Goal: Communication & Community: Answer question/provide support

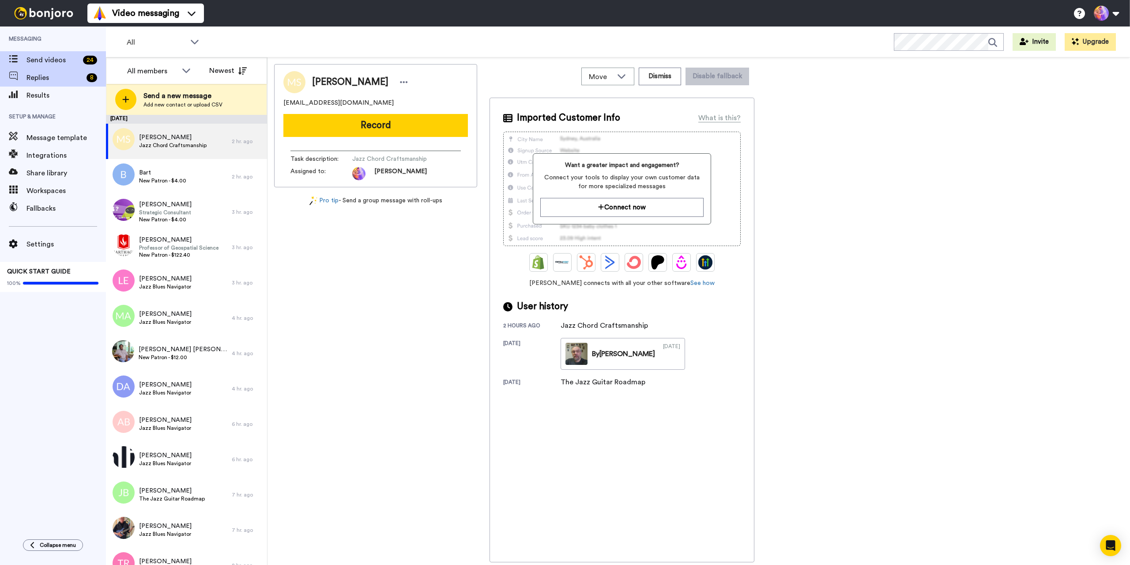
scroll to position [221, 0]
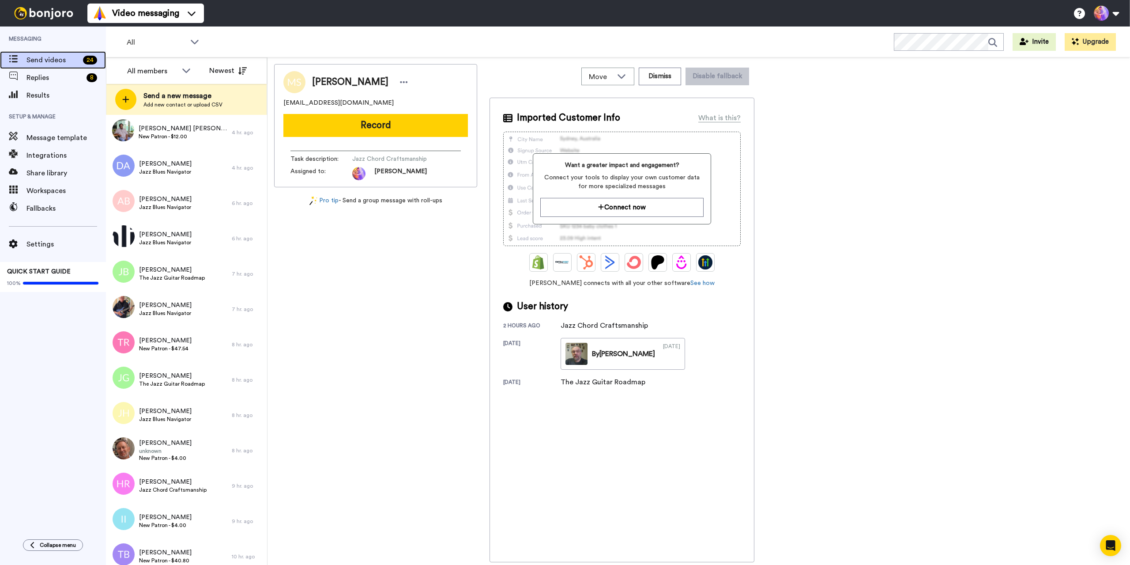
click at [48, 60] on span "Send videos" at bounding box center [52, 60] width 53 height 11
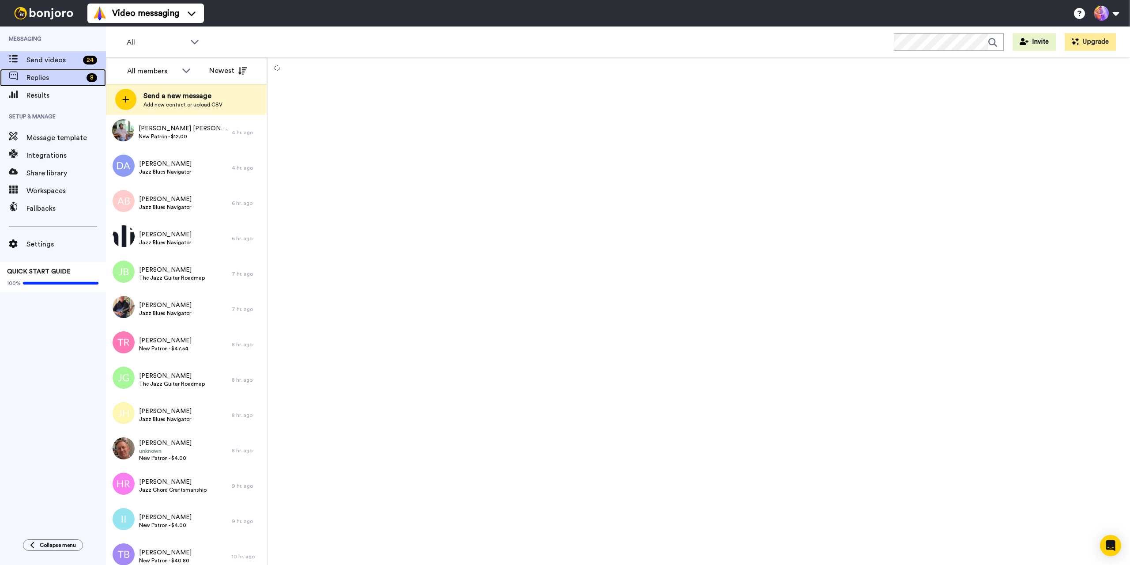
click at [34, 80] on span "Replies" at bounding box center [54, 77] width 57 height 11
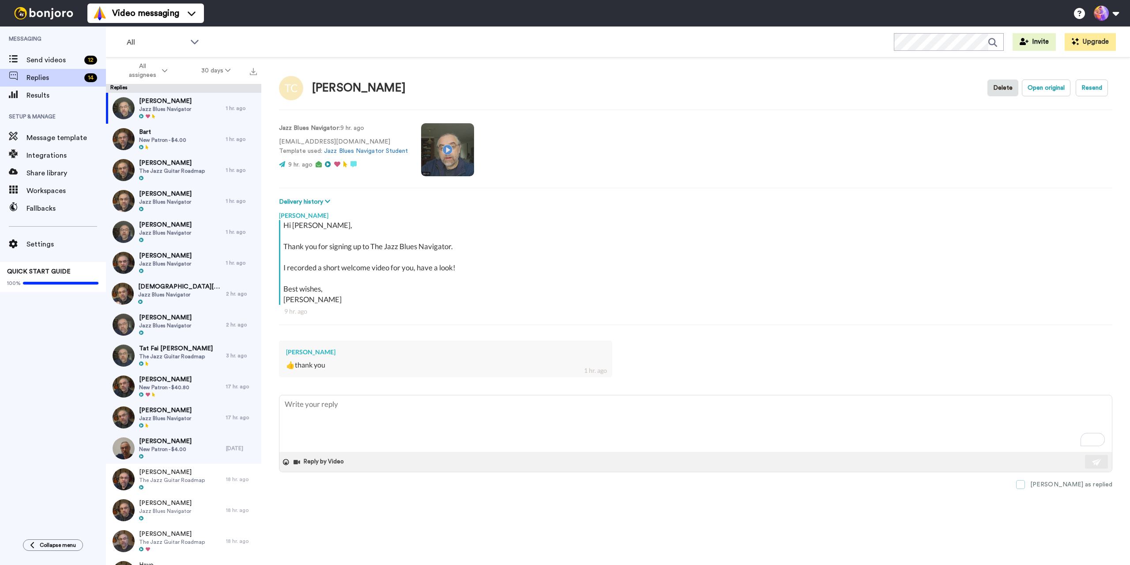
click at [1025, 486] on span at bounding box center [1021, 484] width 9 height 9
click at [151, 128] on span "Bart" at bounding box center [162, 132] width 47 height 9
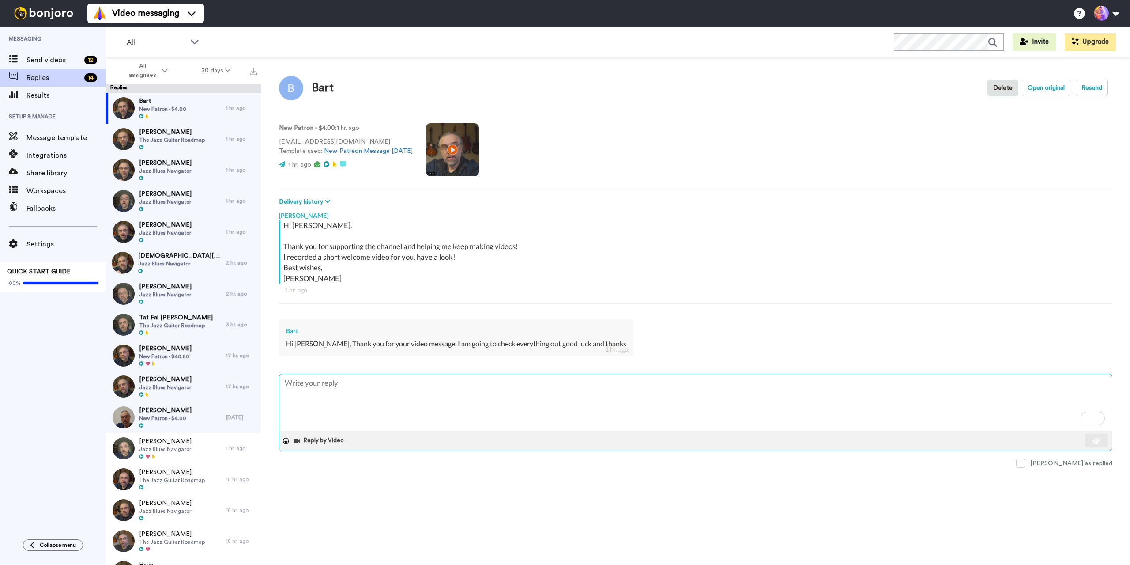
click at [618, 422] on textarea "To enrich screen reader interactions, please activate Accessibility in Grammarl…" at bounding box center [696, 402] width 833 height 57
click at [611, 405] on textarea "To enrich screen reader interactions, please activate Accessibility in Grammarl…" at bounding box center [696, 402] width 833 height 57
click at [612, 404] on textarea "To enrich screen reader interactions, please activate Accessibility in Grammarl…" at bounding box center [696, 402] width 833 height 57
click at [611, 399] on textarea "To enrich screen reader interactions, please activate Accessibility in Grammarl…" at bounding box center [696, 402] width 833 height 57
type textarea "x"
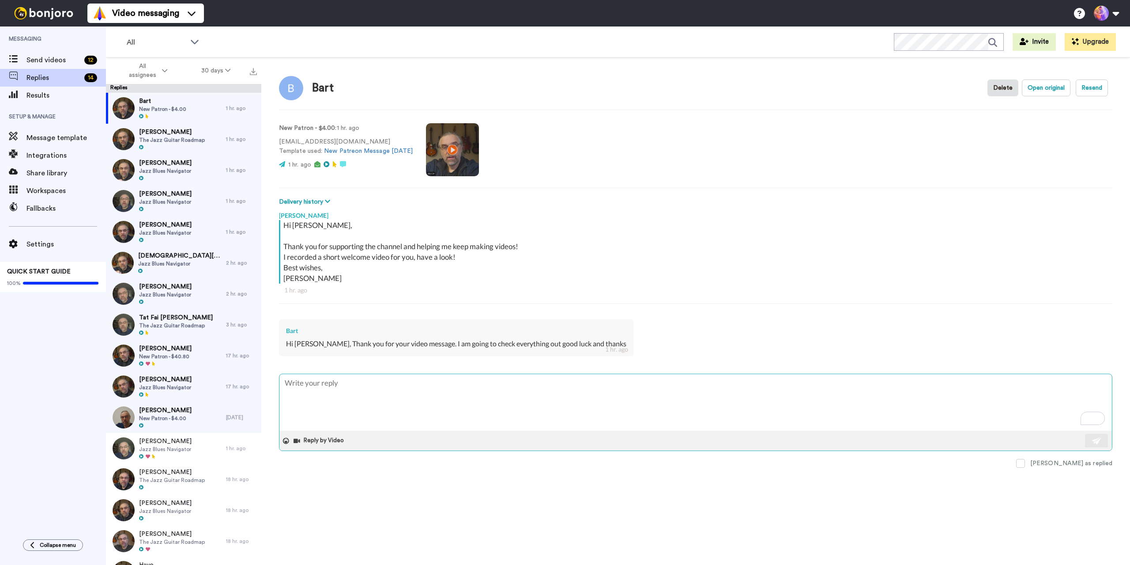
type textarea "G"
type textarea "x"
type textarea "Gr"
type textarea "x"
type textarea "Gre"
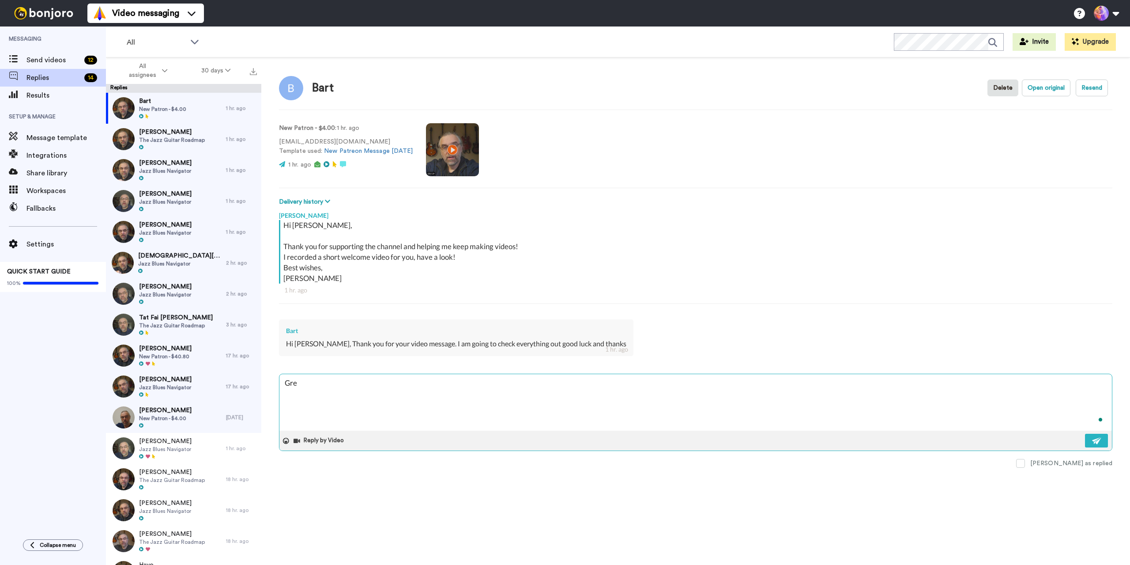
type textarea "x"
type textarea "Grea"
type textarea "x"
type textarea "Great"
type textarea "x"
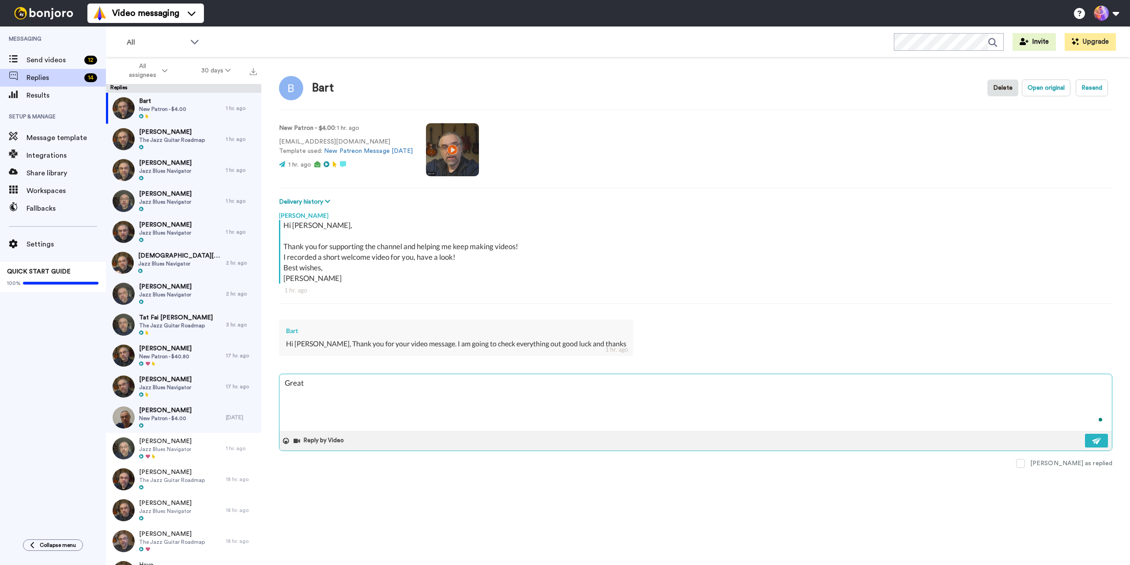
type textarea "Great!"
type textarea "x"
type textarea "Great!"
type textarea "x"
type textarea "Great! S"
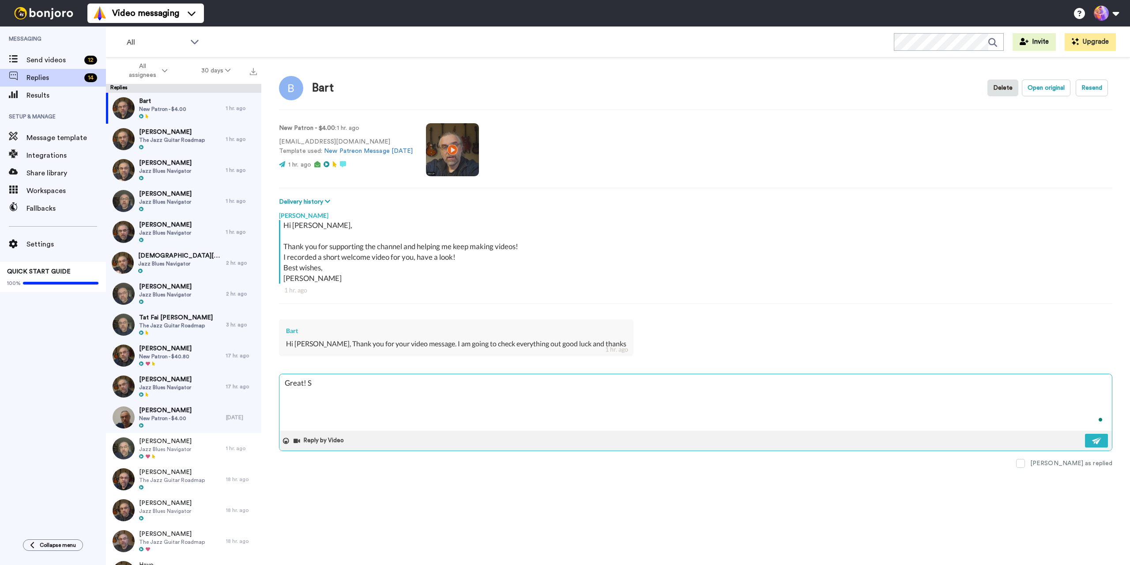
type textarea "x"
type textarea "Great! Se"
type textarea "x"
type textarea "Great! See"
type textarea "x"
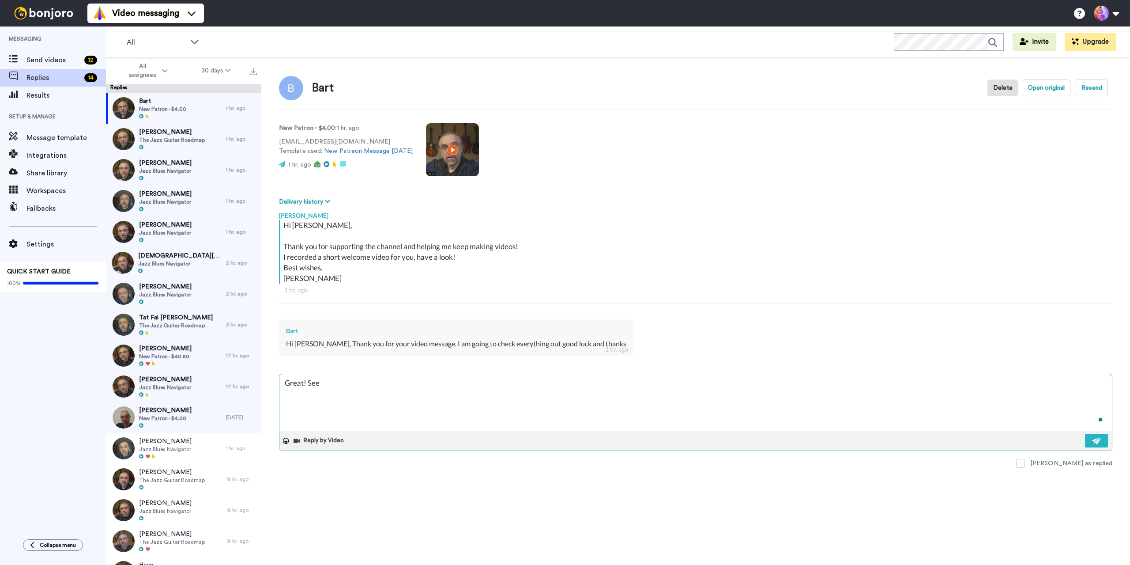
type textarea "Great! See"
type textarea "x"
type textarea "Great! See y"
type textarea "x"
type textarea "Great! See yo"
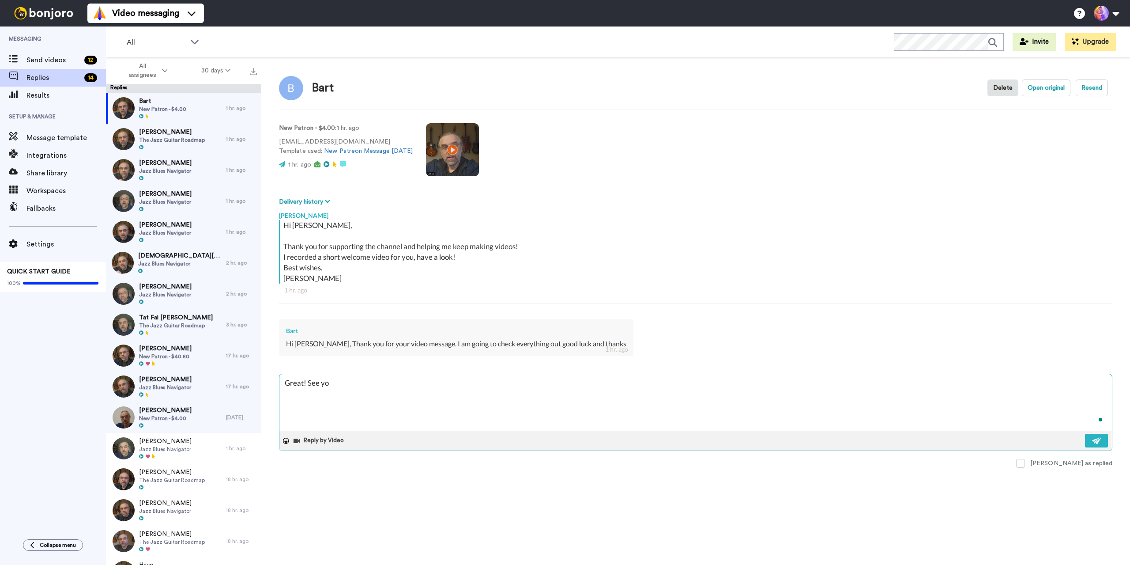
type textarea "x"
type textarea "Great! See you"
type textarea "x"
type textarea "Great! See you"
type textarea "x"
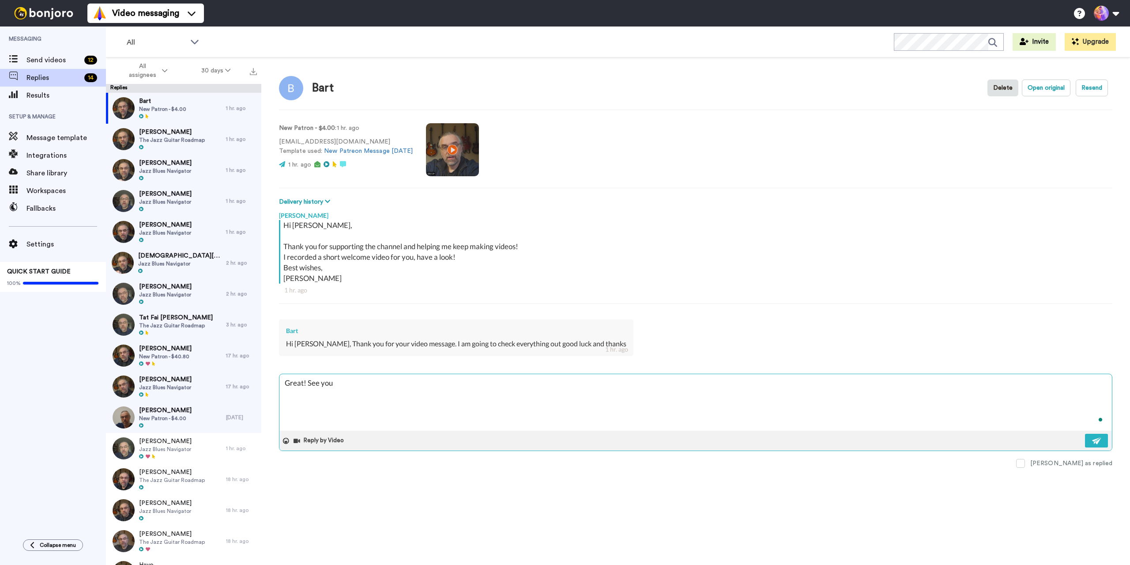
type textarea "Great! See you o"
type textarea "x"
type textarea "Great! See you ov"
type textarea "x"
type textarea "Great! See you ove"
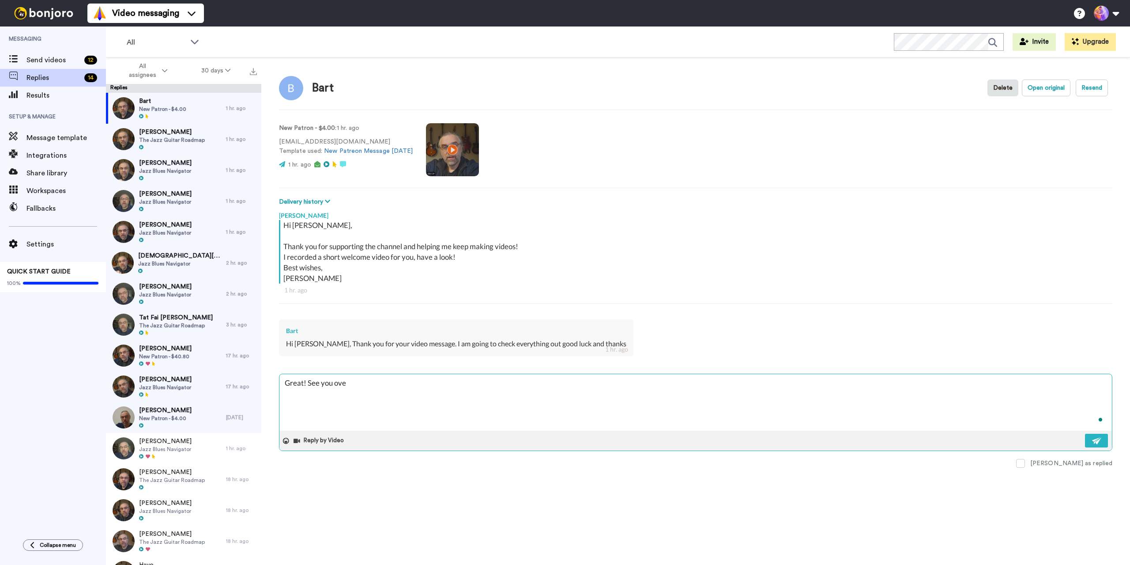
type textarea "x"
type textarea "Great! See you over"
type textarea "x"
type textarea "Great! See you over"
type textarea "x"
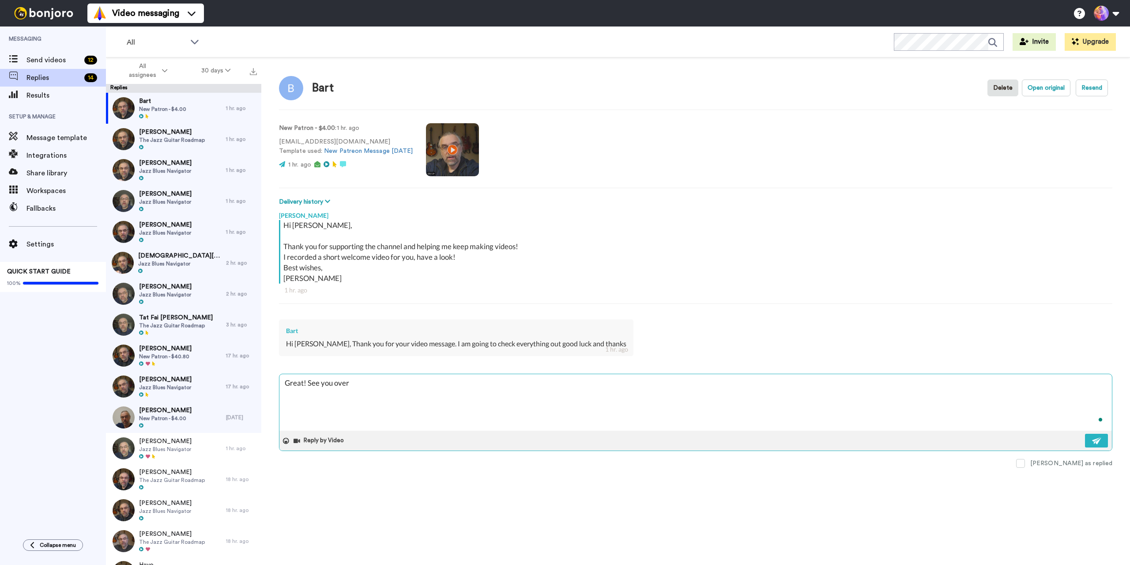
type textarea "Great! See you over t"
type textarea "x"
type textarea "Great! See you over th"
type textarea "x"
type textarea "Great! See you over the"
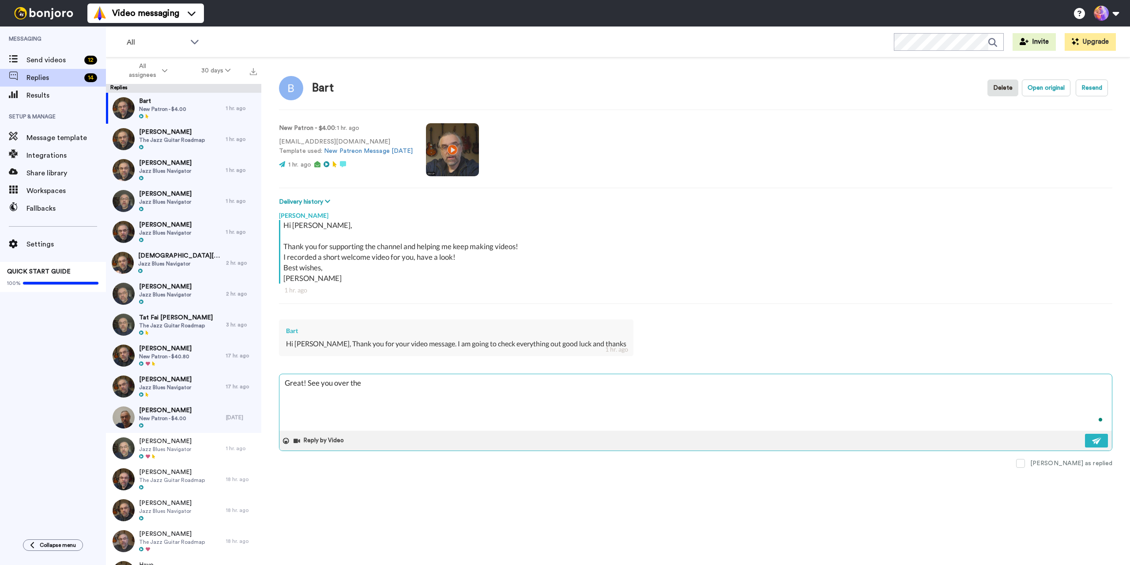
type textarea "x"
type textarea "Great! See you over ther"
type textarea "x"
type textarea "Great! See you over there"
type textarea "x"
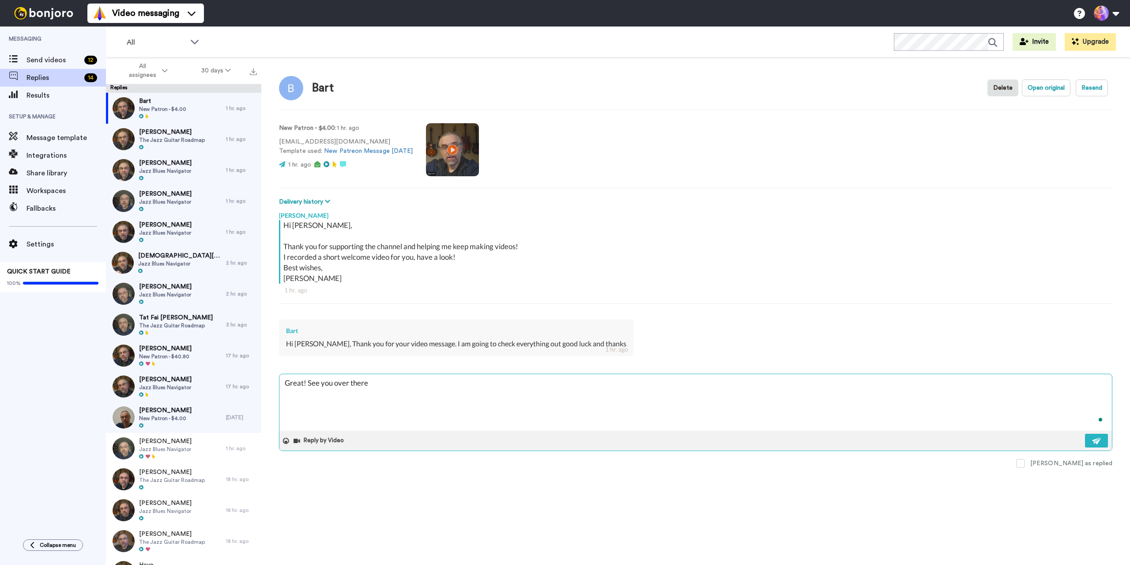
type textarea "Great! See you over there"
type textarea "x"
type textarea "Great! See you over there 🙂"
type textarea "x"
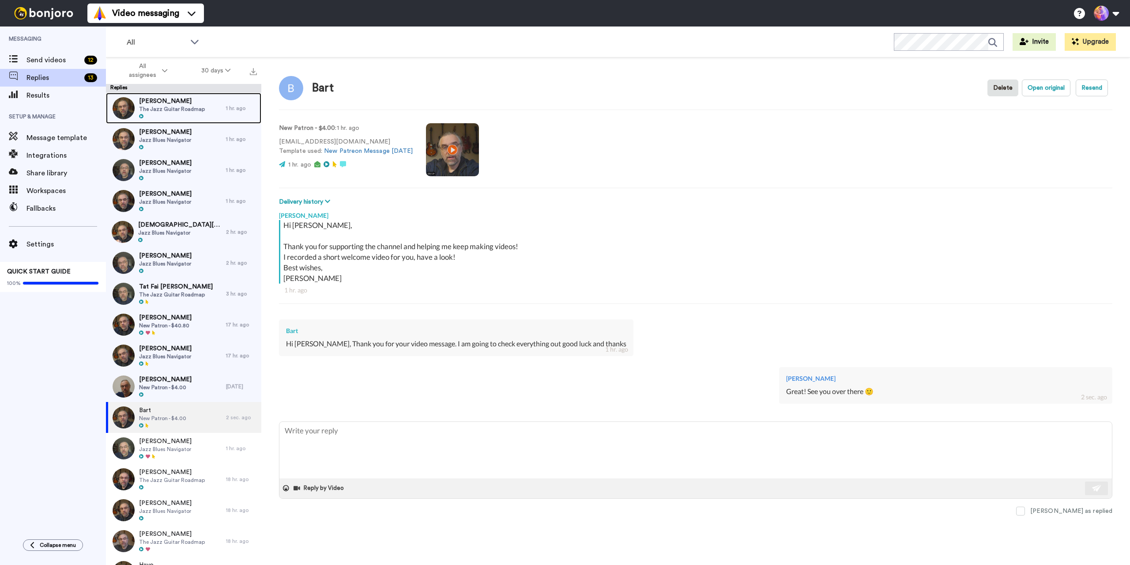
click at [177, 104] on span "[PERSON_NAME]" at bounding box center [172, 101] width 66 height 9
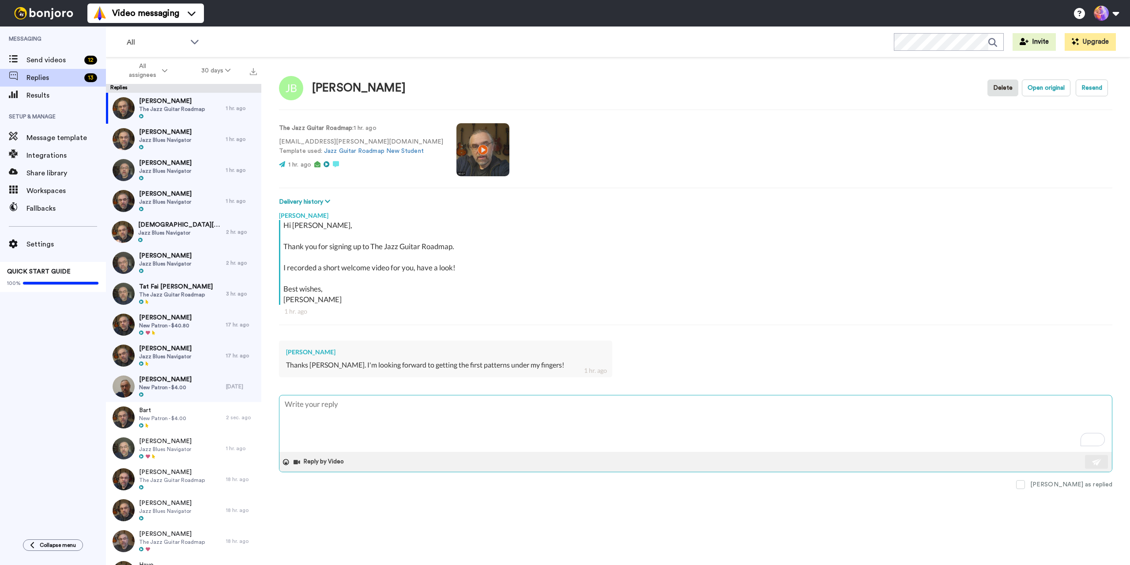
click at [363, 416] on textarea "To enrich screen reader interactions, please activate Accessibility in Grammarl…" at bounding box center [696, 423] width 833 height 57
click at [339, 407] on textarea "To enrich screen reader interactions, please activate Accessibility in Grammarl…" at bounding box center [696, 423] width 833 height 57
type textarea "x"
type textarea "G"
type textarea "x"
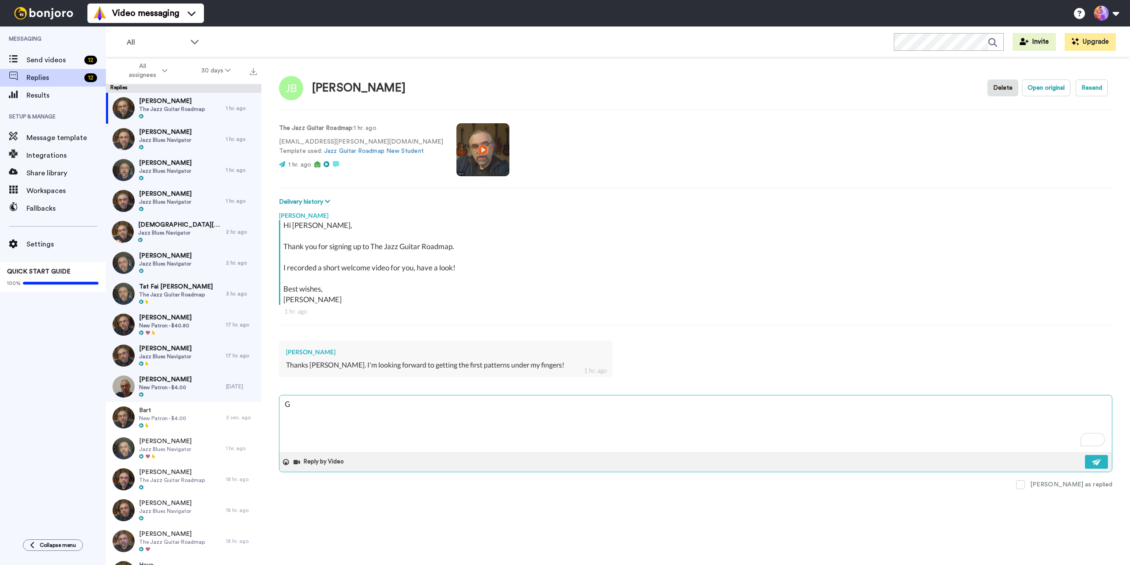
type textarea "Go"
type textarea "x"
type textarea "Go"
type textarea "x"
type textarea "Go f"
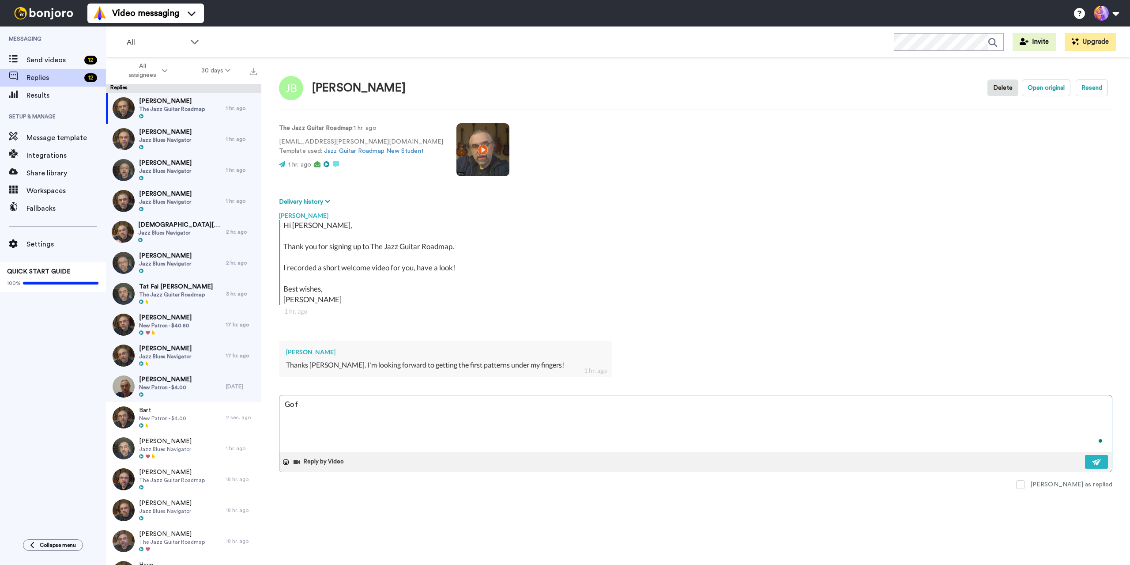
type textarea "x"
type textarea "Go fo"
type textarea "x"
type textarea "Go for"
type textarea "x"
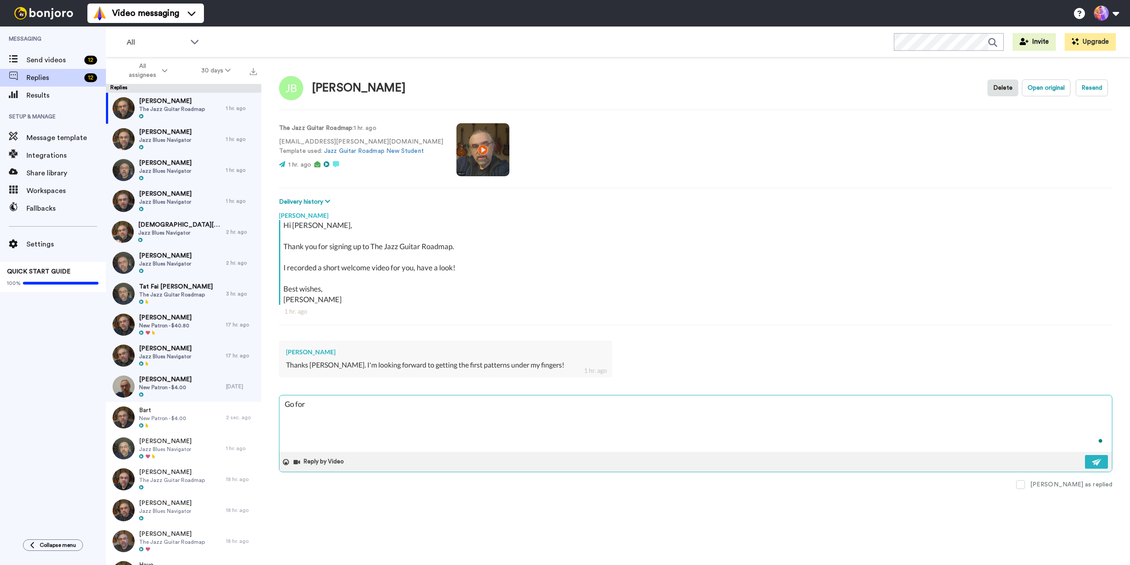
type textarea "Go for"
type textarea "x"
type textarea "Go for i"
type textarea "x"
type textarea "Go for it"
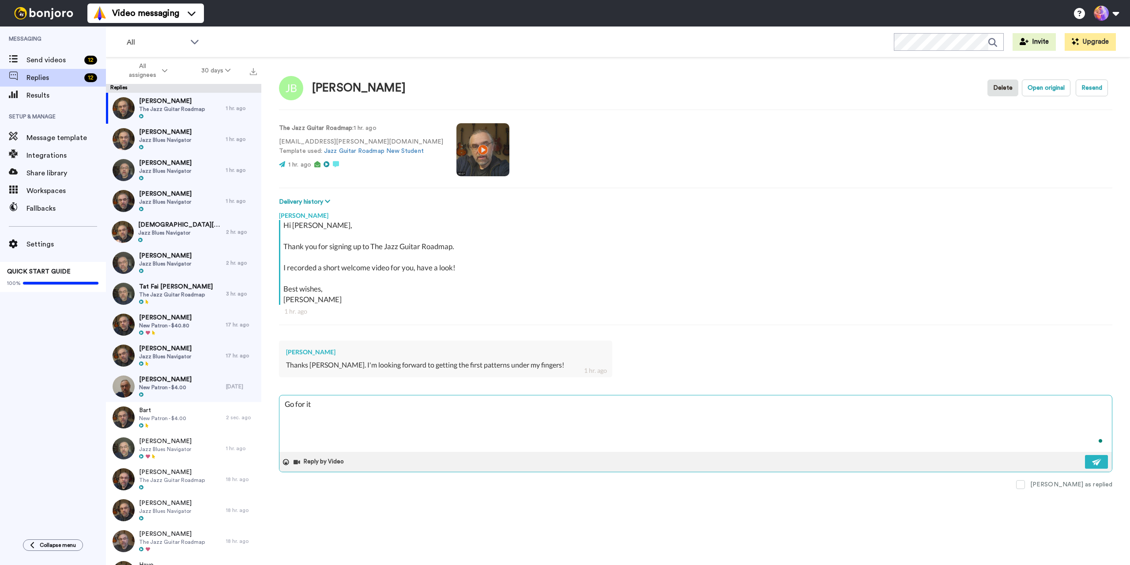
type textarea "x"
type textarea "Go for it!"
type textarea "x"
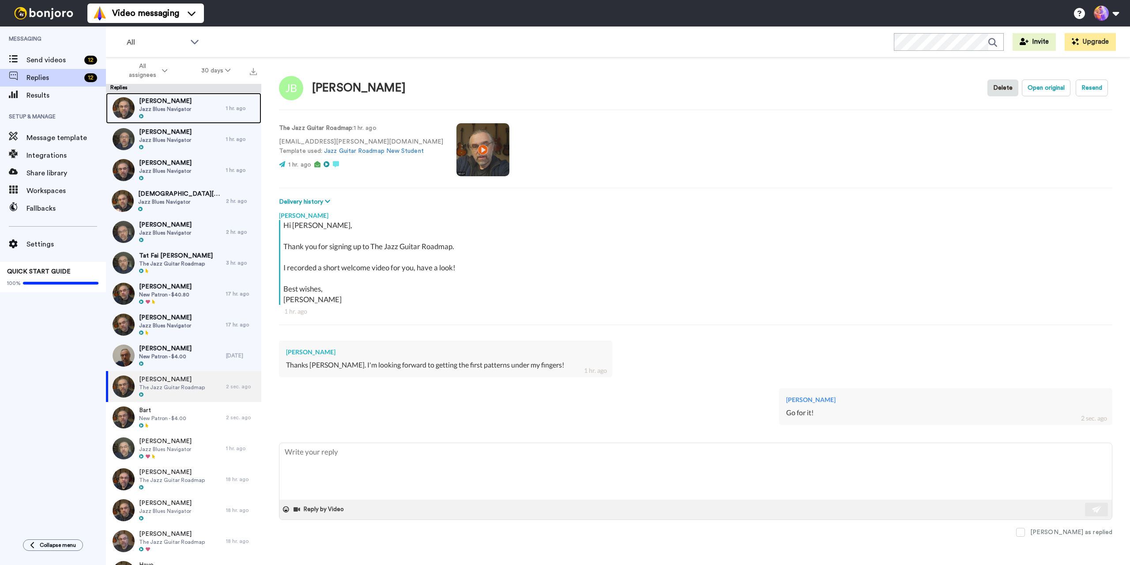
click at [172, 106] on span "Jazz Blues Navigator" at bounding box center [165, 109] width 53 height 7
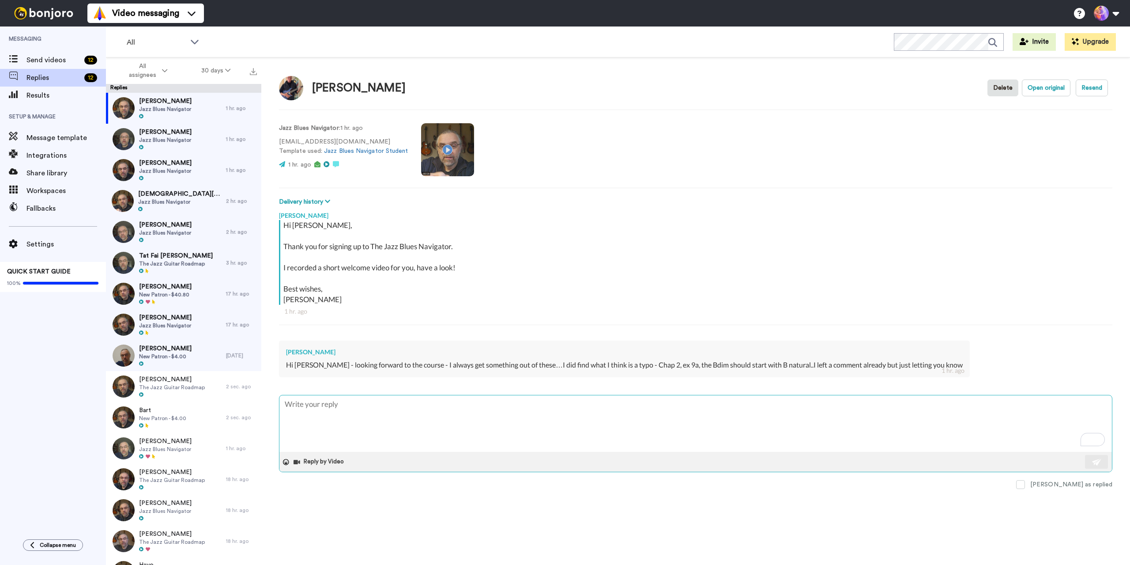
click at [396, 414] on textarea "To enrich screen reader interactions, please activate Accessibility in Grammarl…" at bounding box center [696, 423] width 833 height 57
click at [401, 408] on textarea "To enrich screen reader interactions, please activate Accessibility in Grammarl…" at bounding box center [696, 423] width 833 height 57
click at [651, 415] on textarea "To enrich screen reader interactions, please activate Accessibility in Grammarl…" at bounding box center [696, 423] width 833 height 57
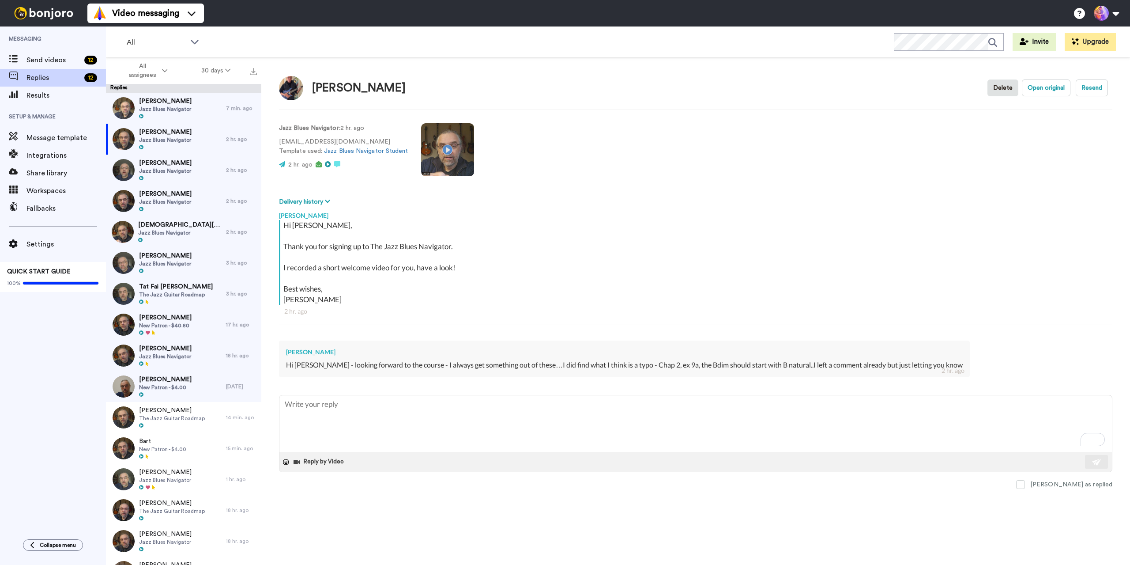
type textarea "x"
